Goal: Transaction & Acquisition: Obtain resource

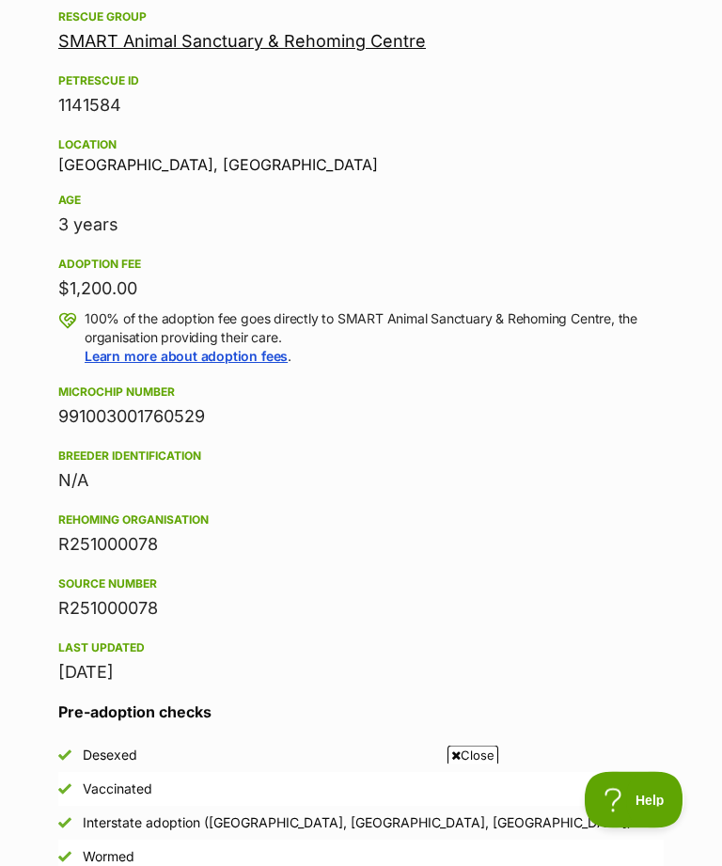
scroll to position [815, 0]
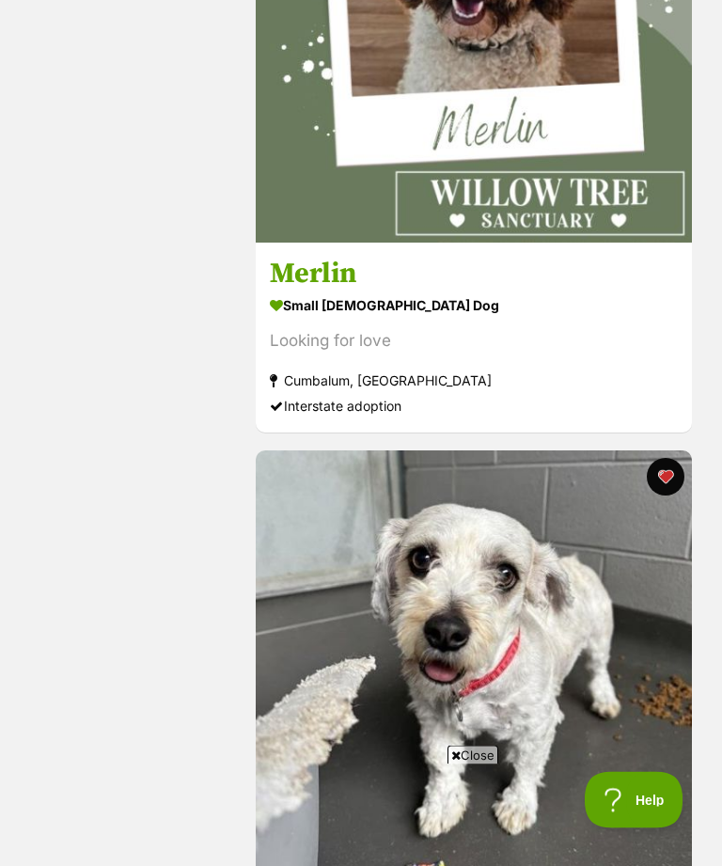
scroll to position [1251, 0]
click at [584, 155] on img at bounding box center [474, 24] width 436 height 436
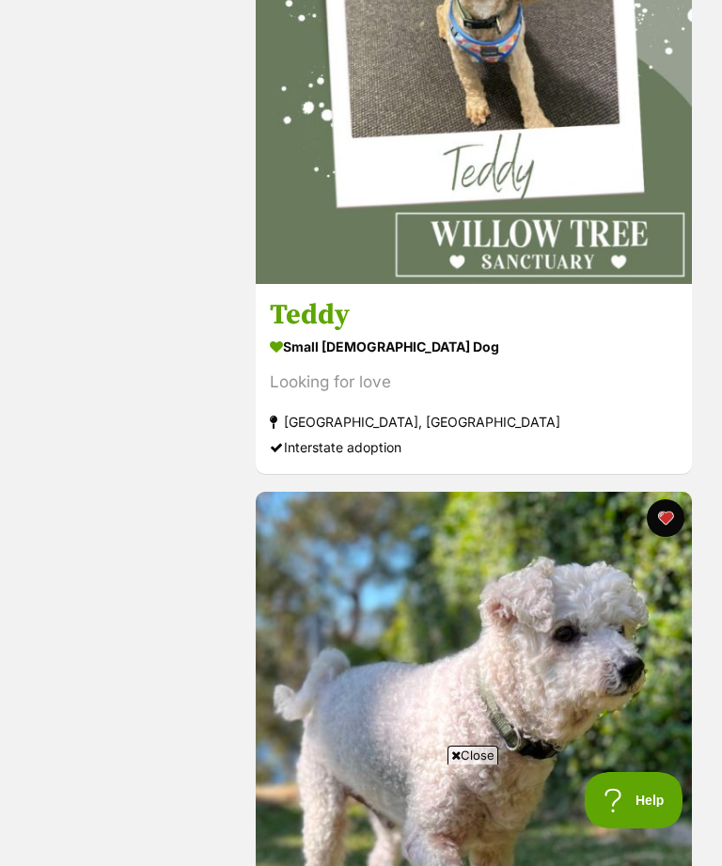
scroll to position [3974, 0]
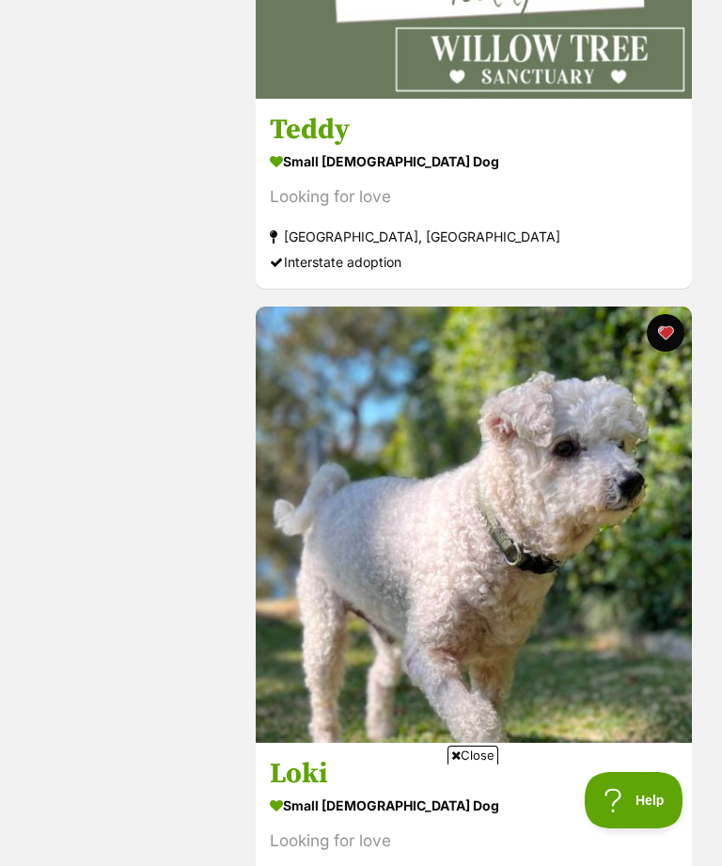
click at [608, 446] on img at bounding box center [474, 525] width 436 height 436
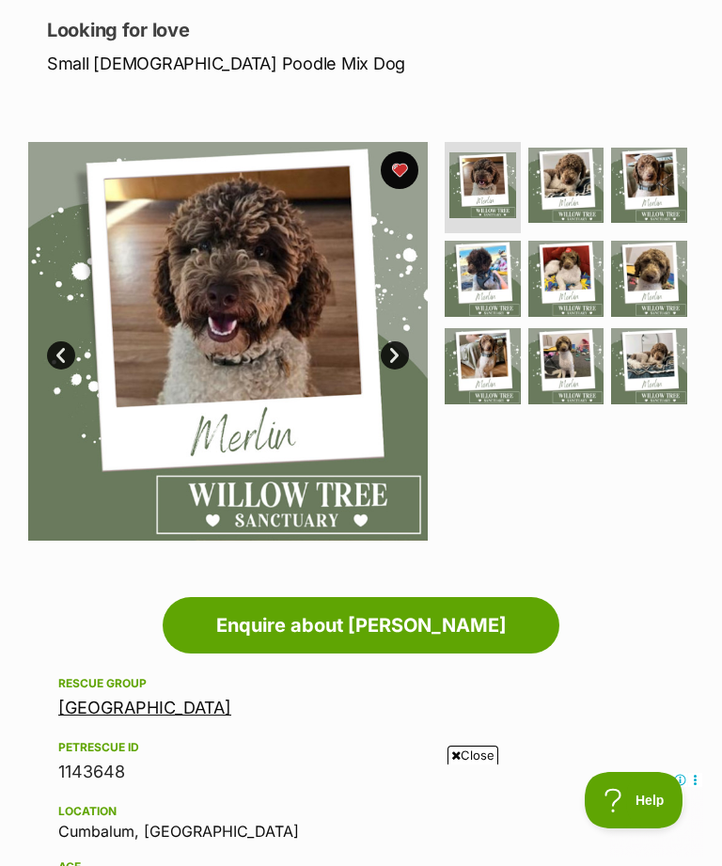
scroll to position [242, 0]
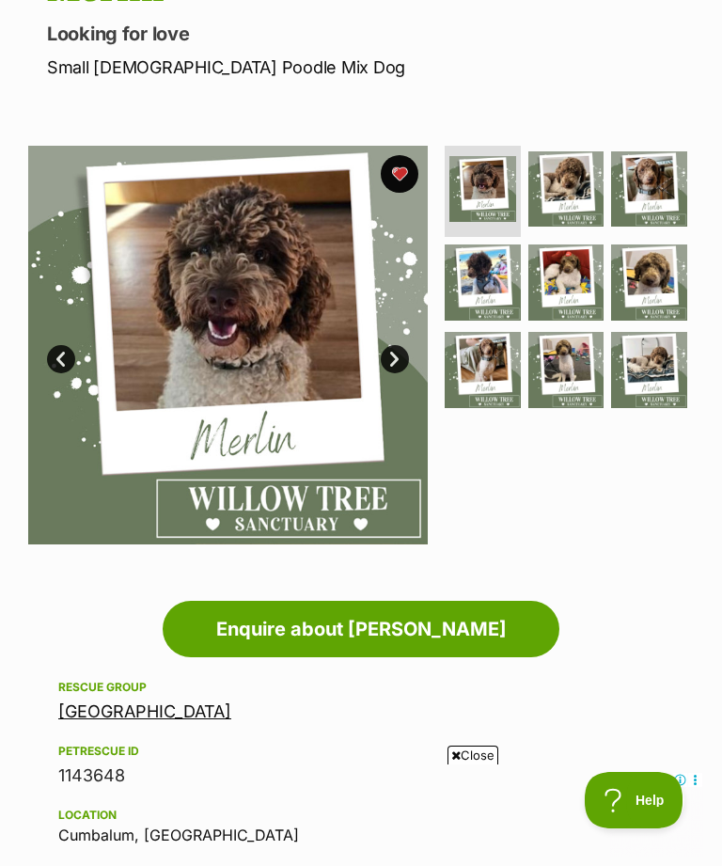
click at [325, 369] on img at bounding box center [228, 346] width 400 height 400
click at [398, 354] on link "Next" at bounding box center [395, 359] width 28 height 28
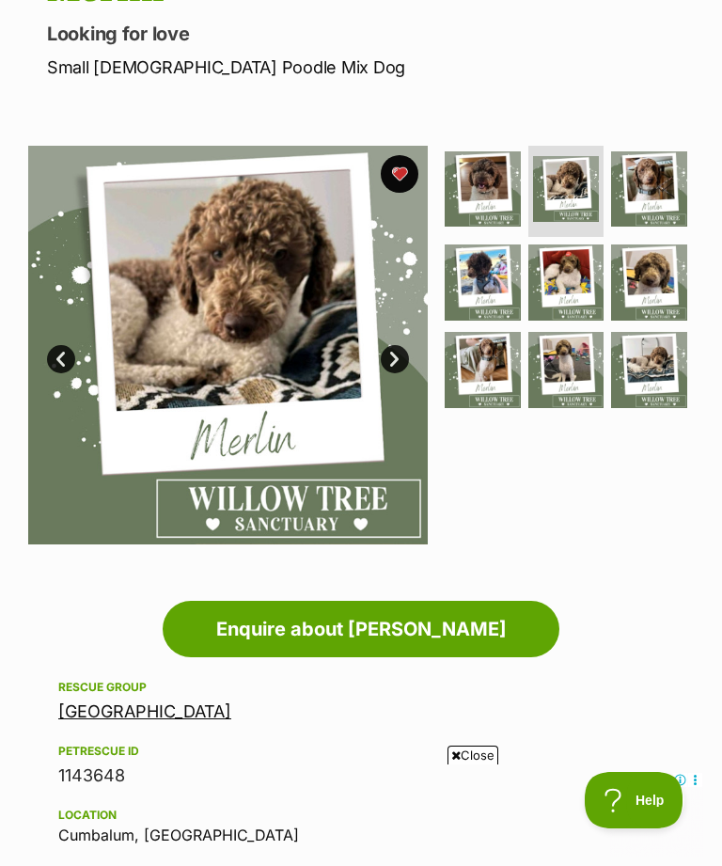
click at [403, 352] on link "Next" at bounding box center [395, 359] width 28 height 28
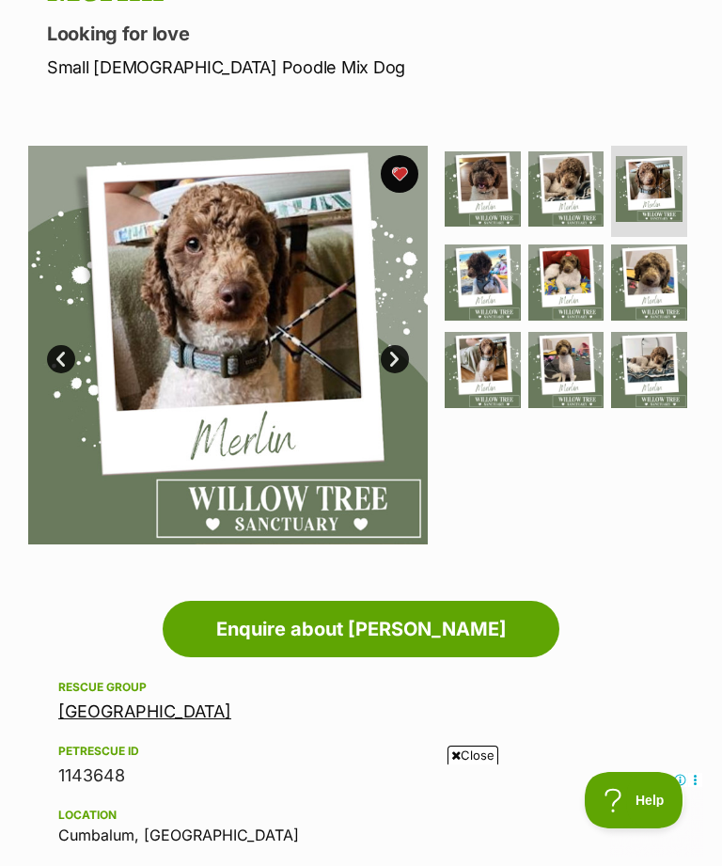
click at [403, 349] on link "Next" at bounding box center [395, 359] width 28 height 28
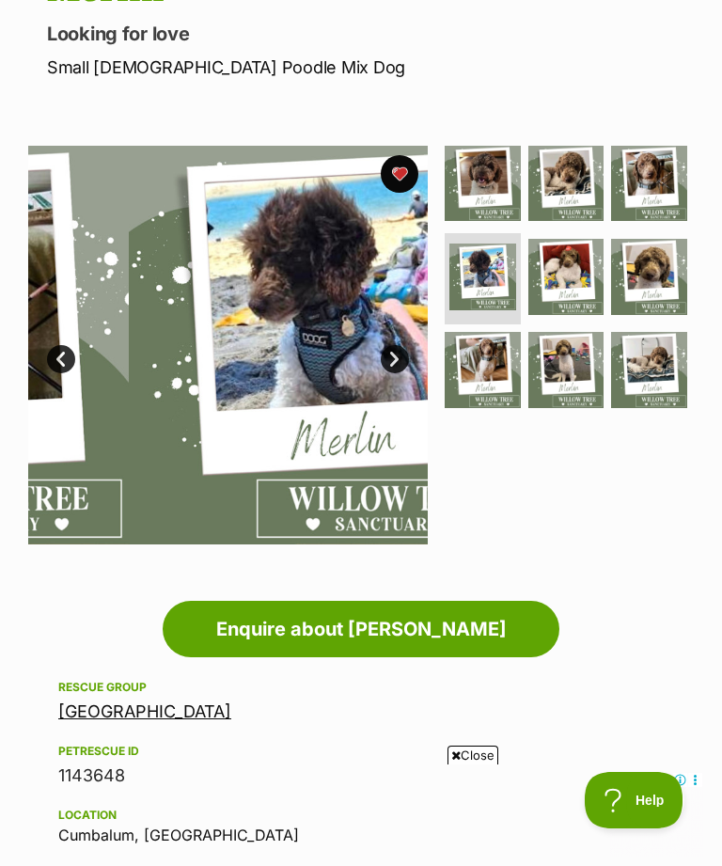
scroll to position [0, 0]
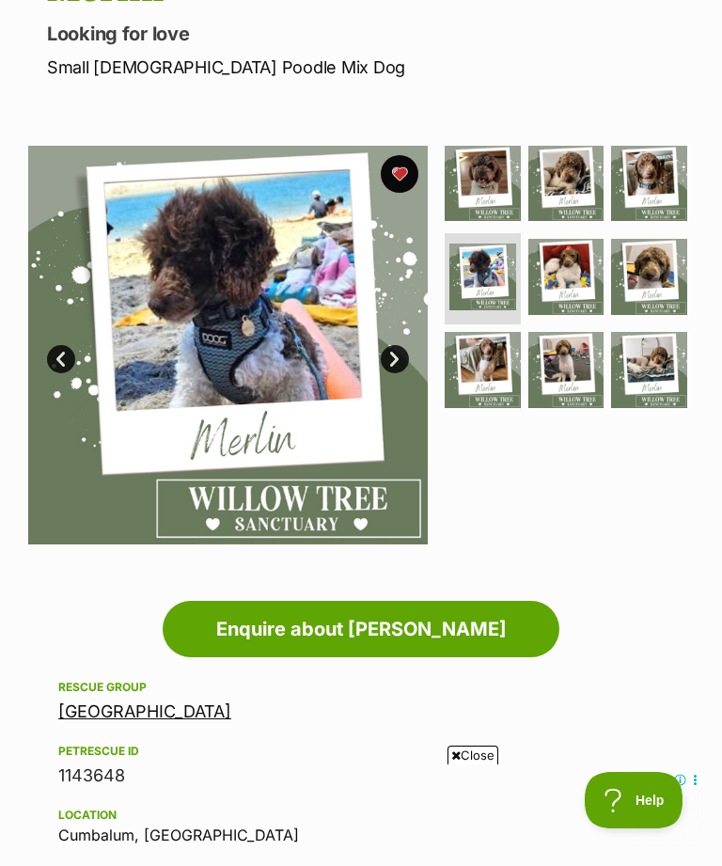
click at [402, 340] on img at bounding box center [228, 346] width 400 height 400
click at [397, 354] on link "Next" at bounding box center [395, 359] width 28 height 28
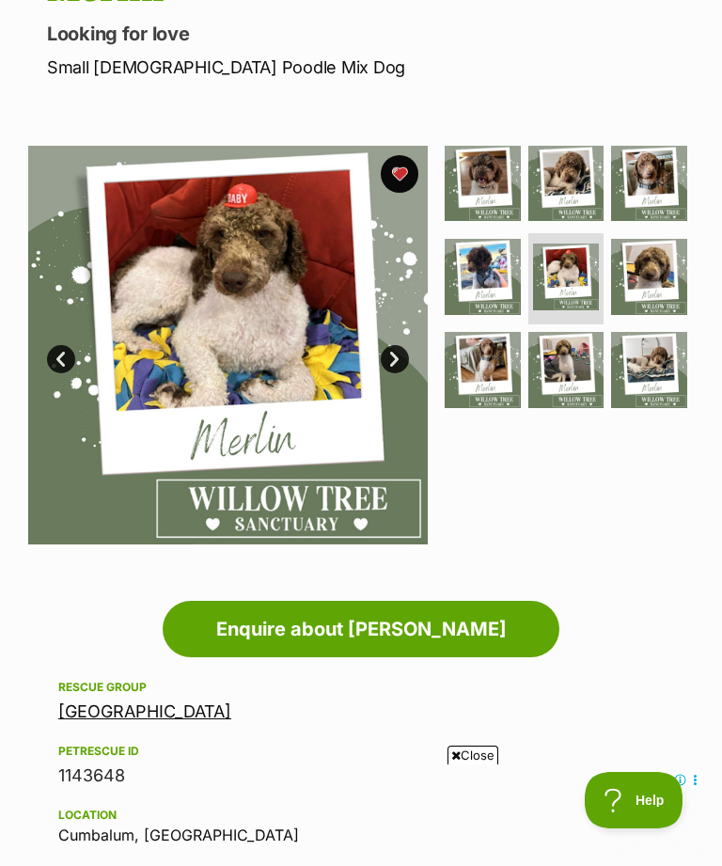
click at [397, 345] on link "Next" at bounding box center [395, 359] width 28 height 28
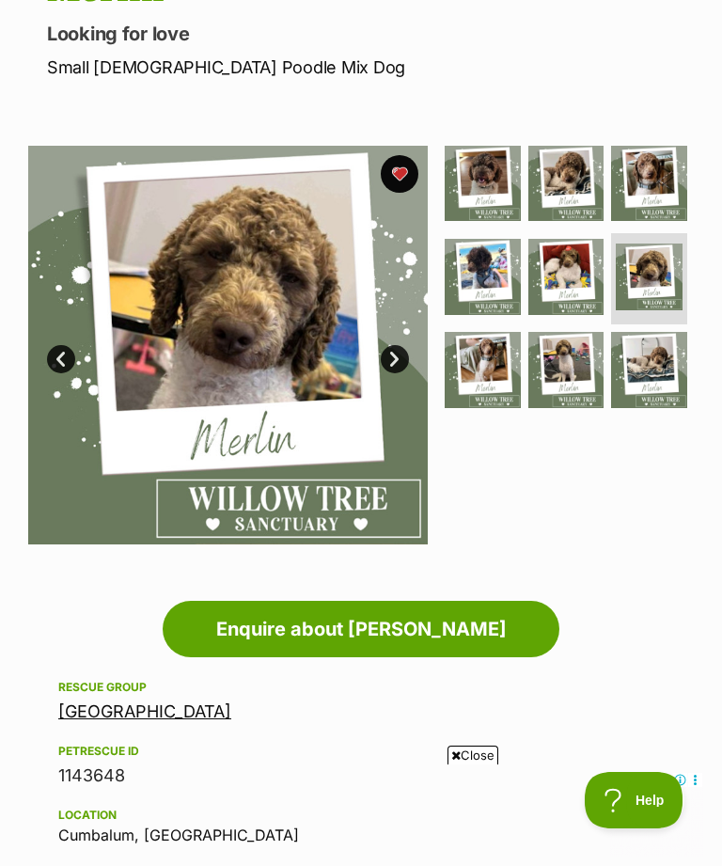
click at [397, 335] on img at bounding box center [228, 346] width 400 height 400
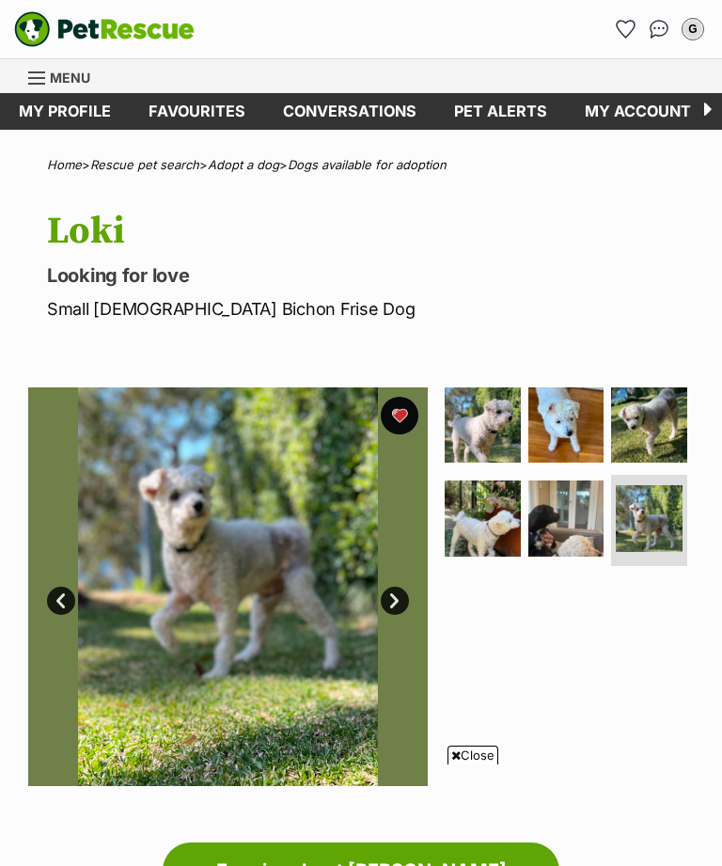
click at [398, 587] on link "Next" at bounding box center [395, 601] width 28 height 28
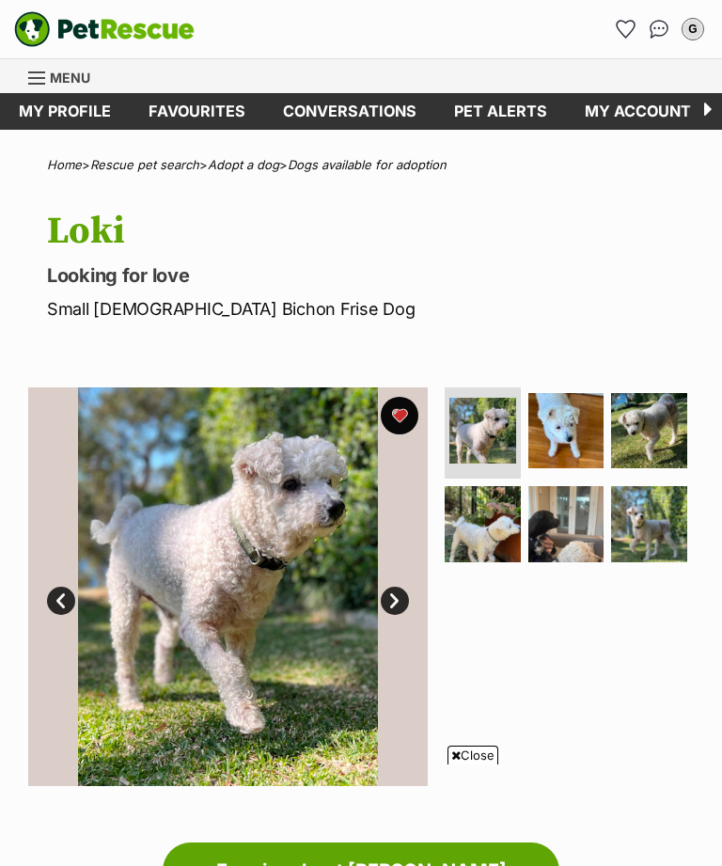
scroll to position [157, 0]
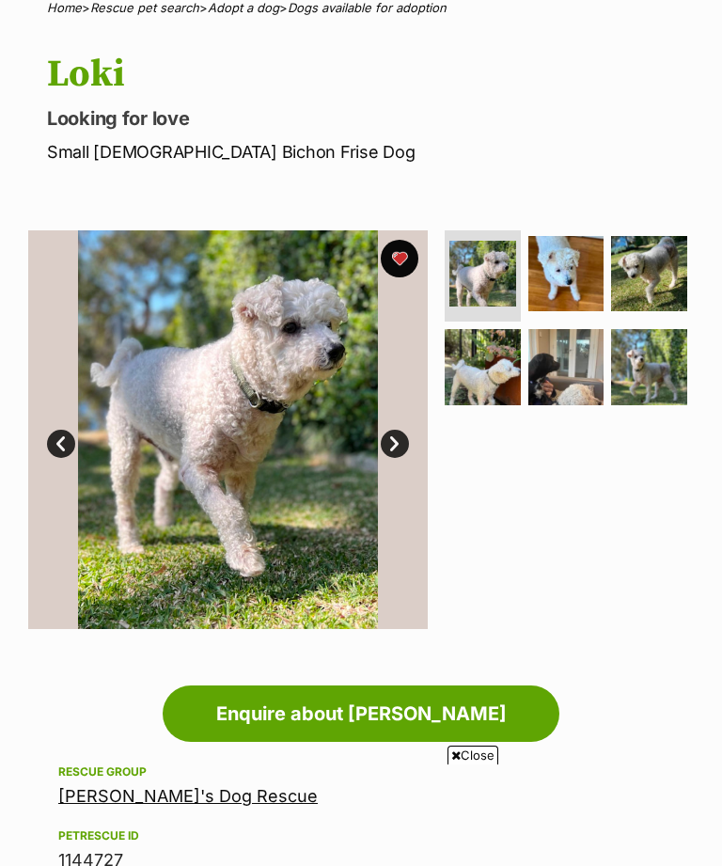
click at [657, 359] on img at bounding box center [649, 367] width 76 height 76
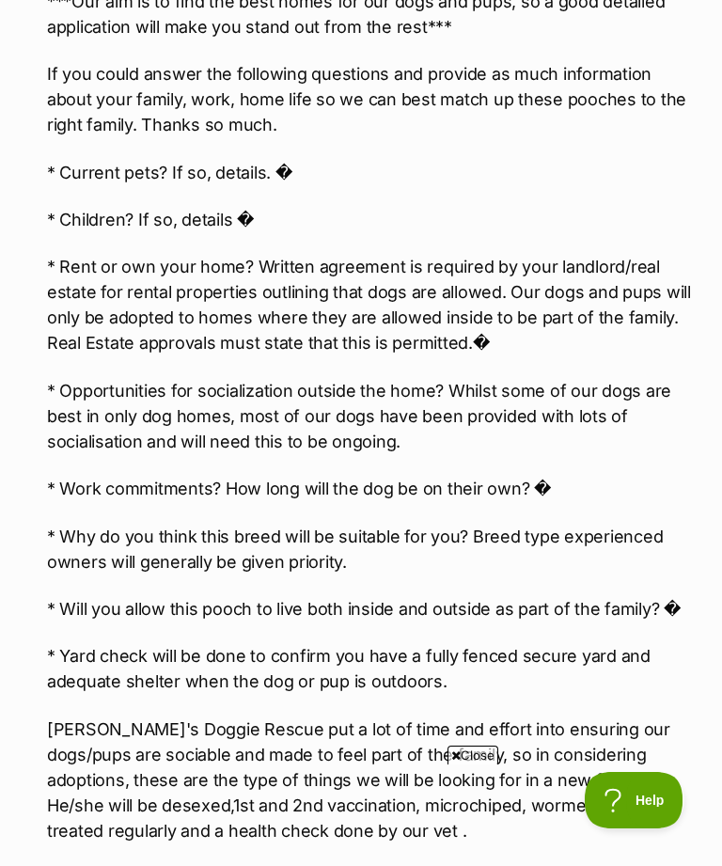
scroll to position [2334, 0]
